Goal: Connect with others: Connect with others

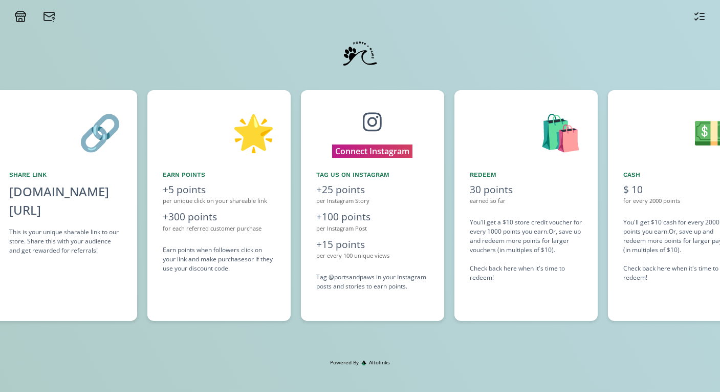
scroll to position [0, 614]
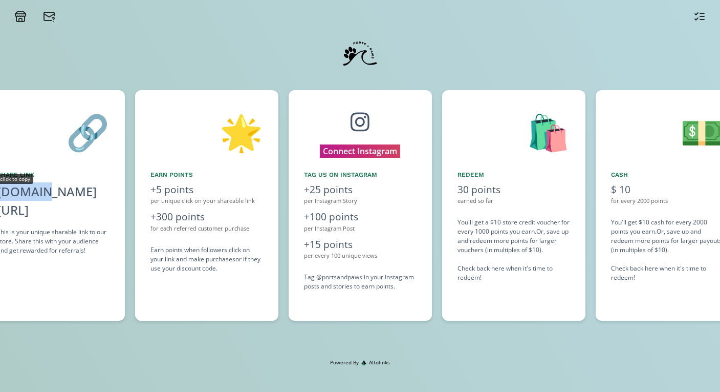
click at [36, 185] on div "[DOMAIN_NAME][URL]" at bounding box center [53, 200] width 113 height 37
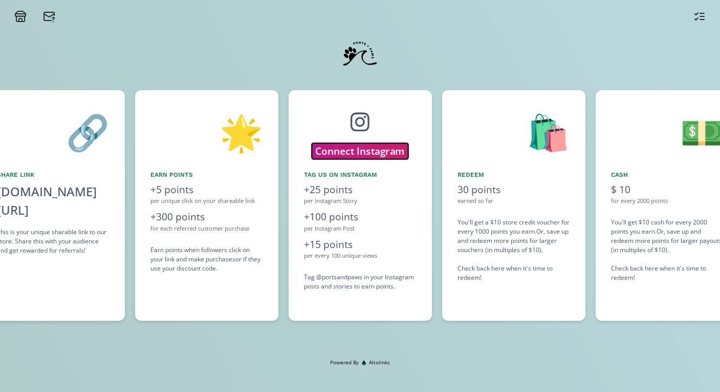
click at [366, 153] on button "Connect Instagram" at bounding box center [360, 151] width 96 height 16
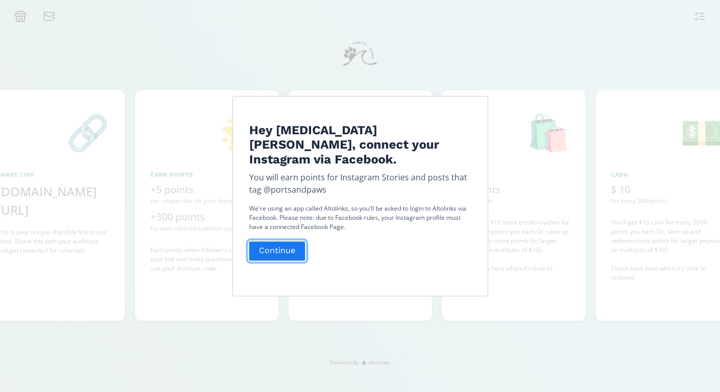
click at [275, 243] on button "Continue" at bounding box center [277, 251] width 59 height 22
click at [283, 240] on button "Continue" at bounding box center [277, 251] width 59 height 22
click at [98, 175] on div "Hey [MEDICAL_DATA][PERSON_NAME], connect your Instagram via Facebook. You will …" at bounding box center [360, 196] width 720 height 392
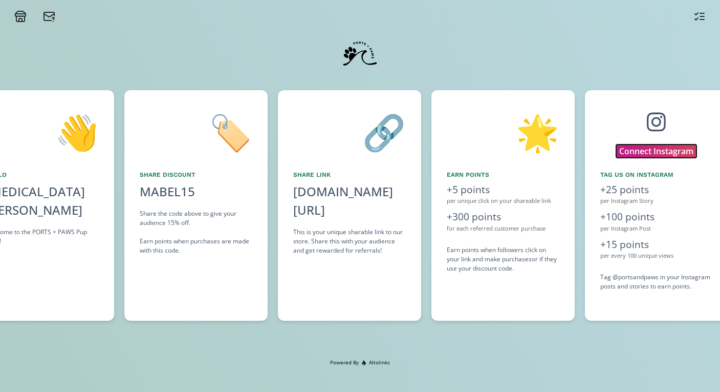
scroll to position [0, 307]
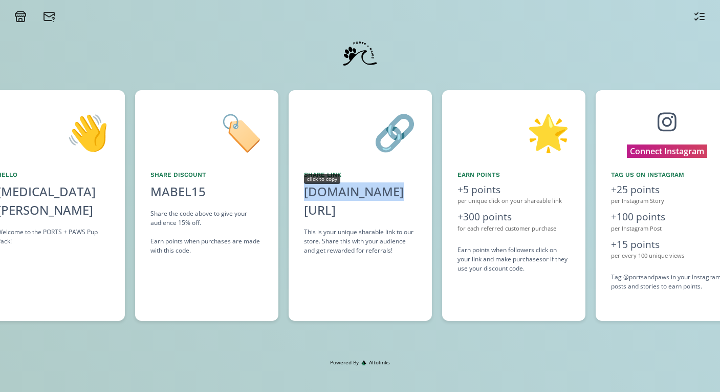
click at [332, 188] on div "[DOMAIN_NAME][URL]" at bounding box center [360, 200] width 113 height 37
copy div "[DOMAIN_NAME][URL]"
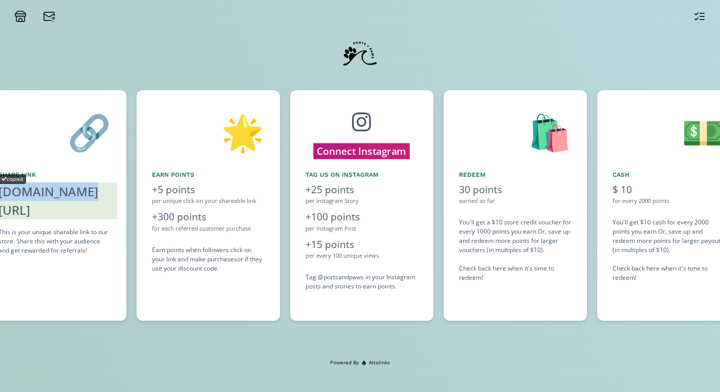
scroll to position [0, 614]
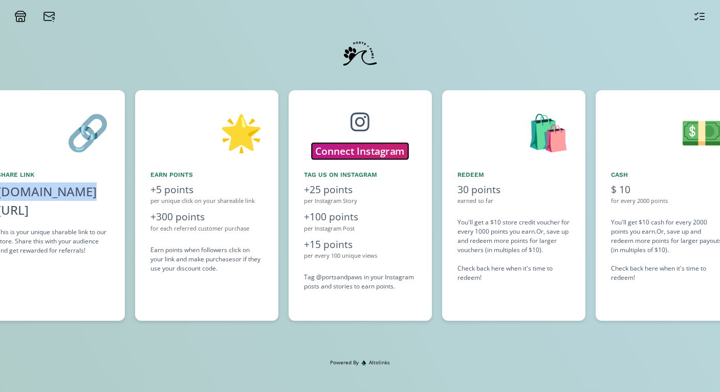
click at [369, 151] on button "Connect Instagram" at bounding box center [360, 151] width 96 height 16
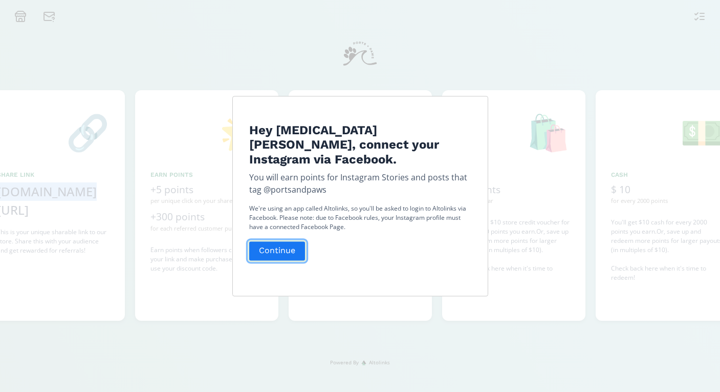
click at [285, 240] on button "Continue" at bounding box center [277, 251] width 59 height 22
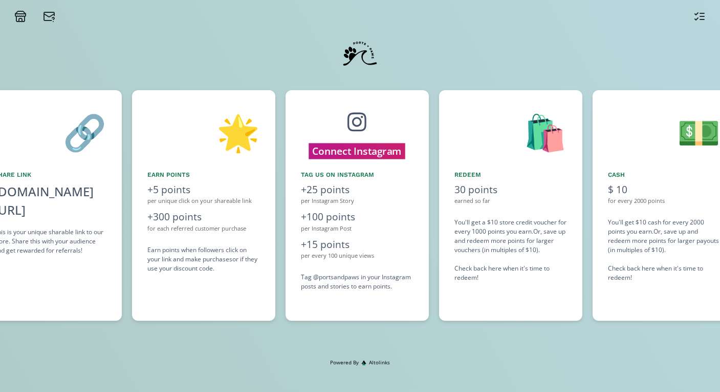
scroll to position [0, 614]
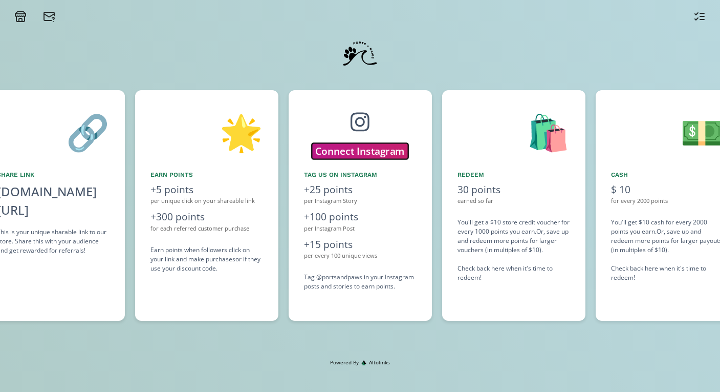
click at [333, 148] on button "Connect Instagram" at bounding box center [360, 151] width 96 height 16
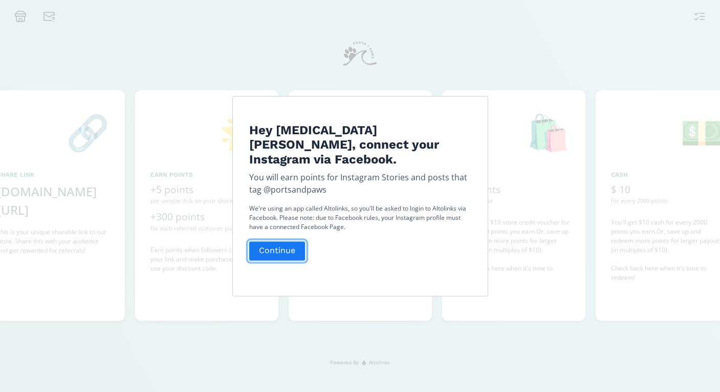
click at [267, 246] on button "Continue" at bounding box center [277, 251] width 59 height 22
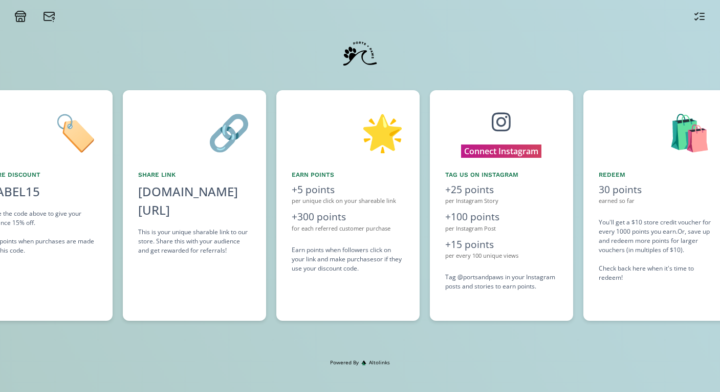
scroll to position [0, 461]
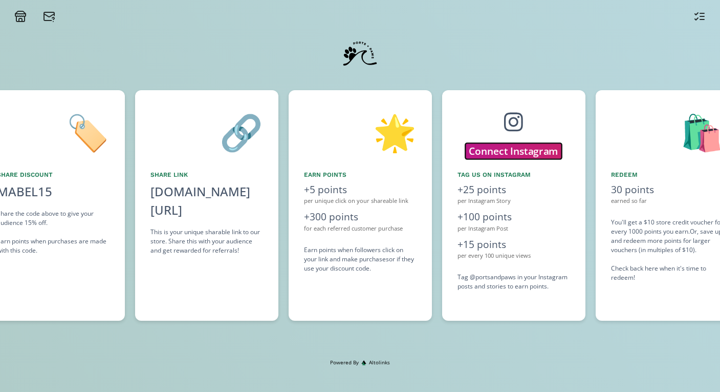
click at [513, 151] on button "Connect Instagram" at bounding box center [513, 151] width 96 height 16
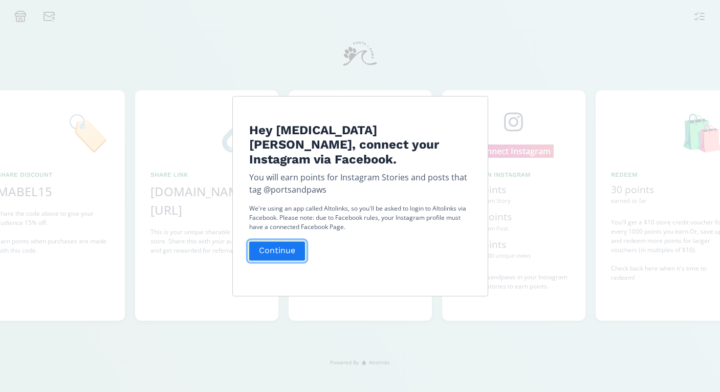
click at [280, 248] on button "Continue" at bounding box center [277, 251] width 59 height 22
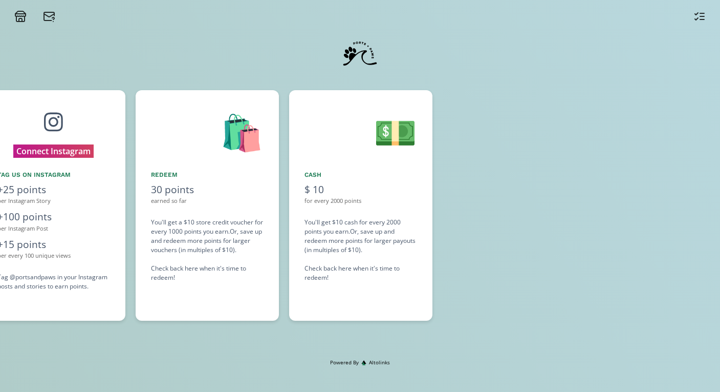
scroll to position [0, 921]
click at [52, 17] on icon at bounding box center [53, 18] width 2 height 2
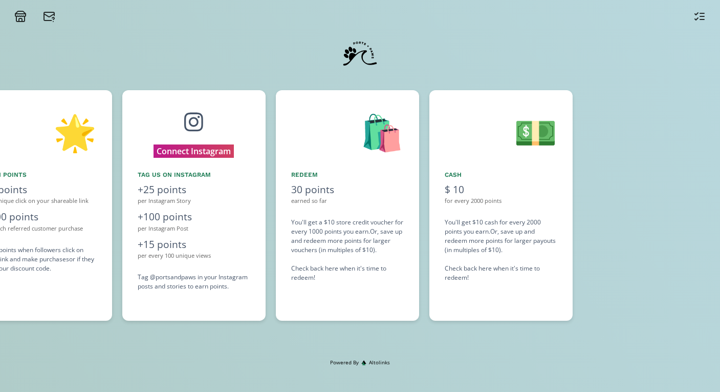
scroll to position [0, 768]
